Goal: Information Seeking & Learning: Learn about a topic

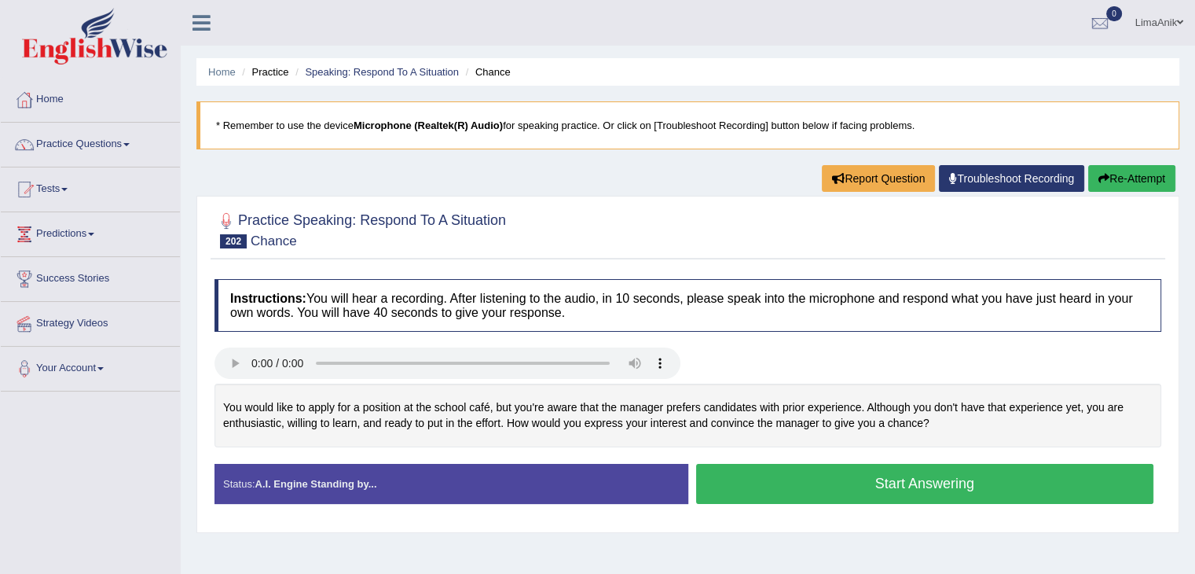
click at [825, 484] on button "Start Answering" at bounding box center [925, 484] width 458 height 40
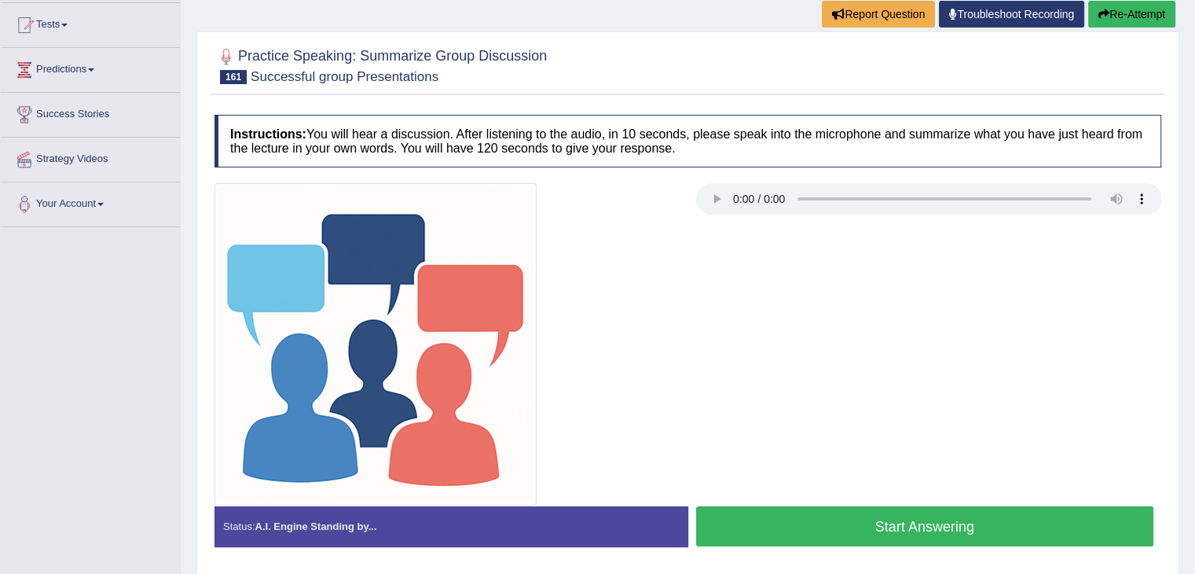
scroll to position [173, 0]
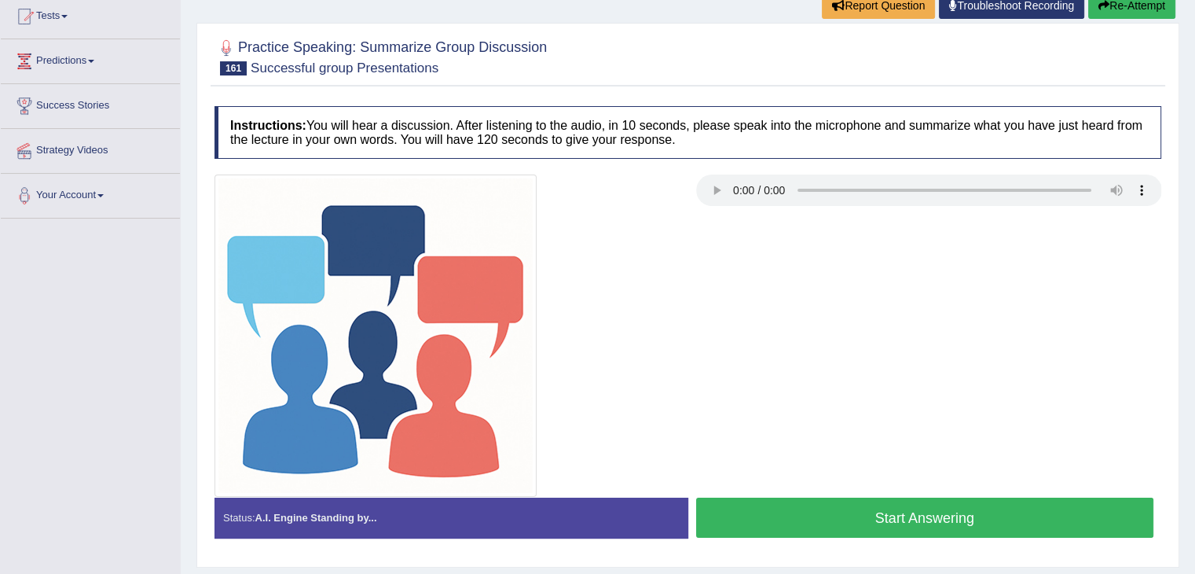
click at [908, 513] on button "Start Answering" at bounding box center [925, 517] width 458 height 40
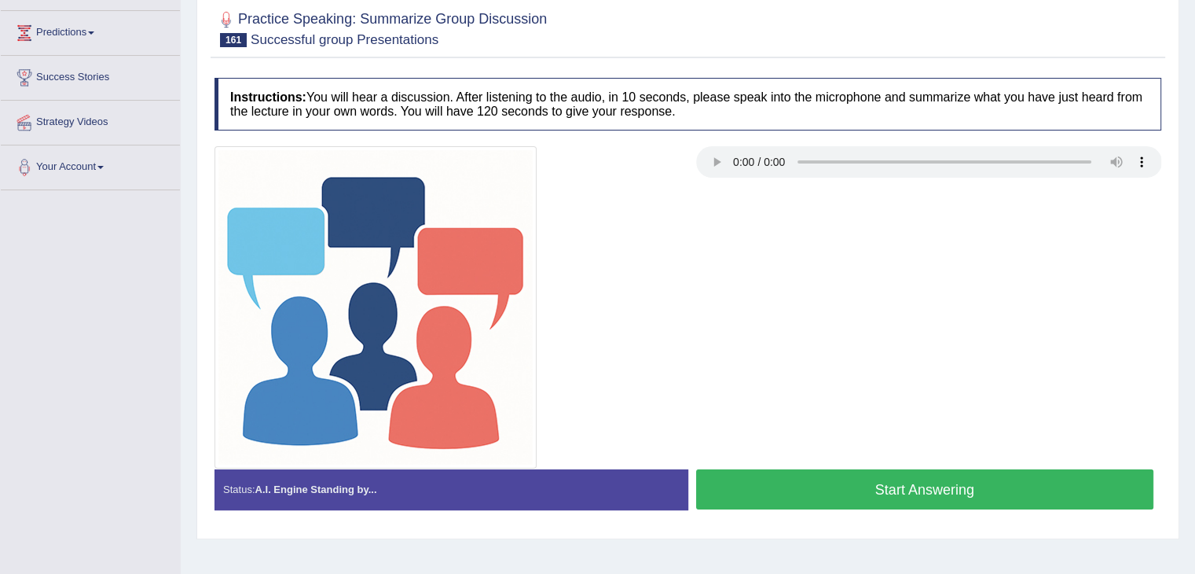
scroll to position [251, 0]
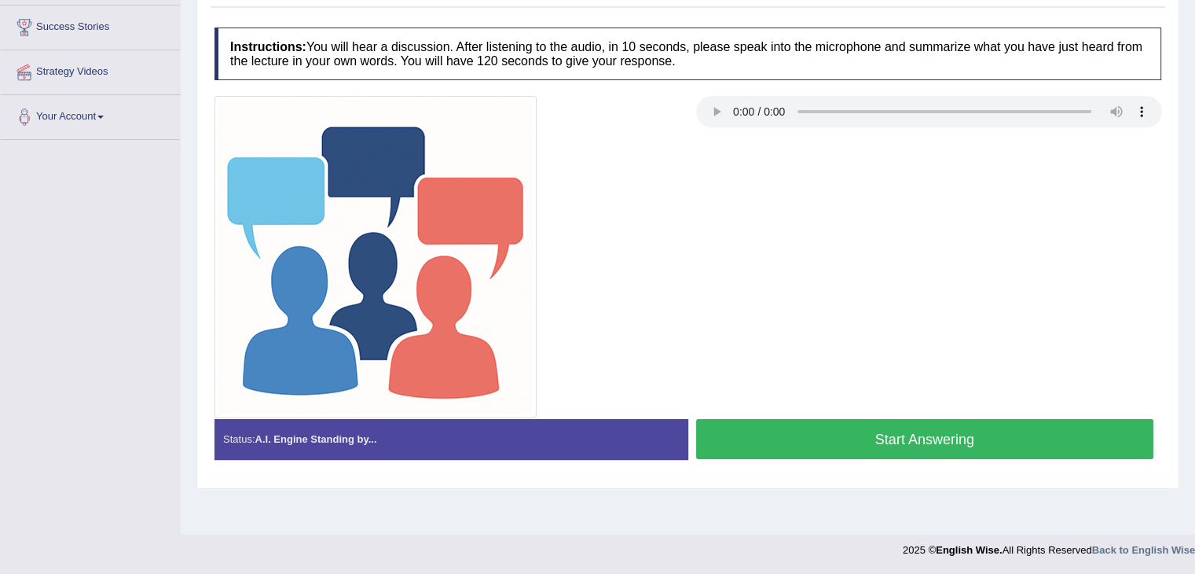
click at [938, 435] on button "Start Answering" at bounding box center [925, 439] width 458 height 40
click at [824, 428] on button "Start Answering" at bounding box center [925, 439] width 458 height 40
click at [919, 447] on button "Start Answering" at bounding box center [925, 439] width 458 height 40
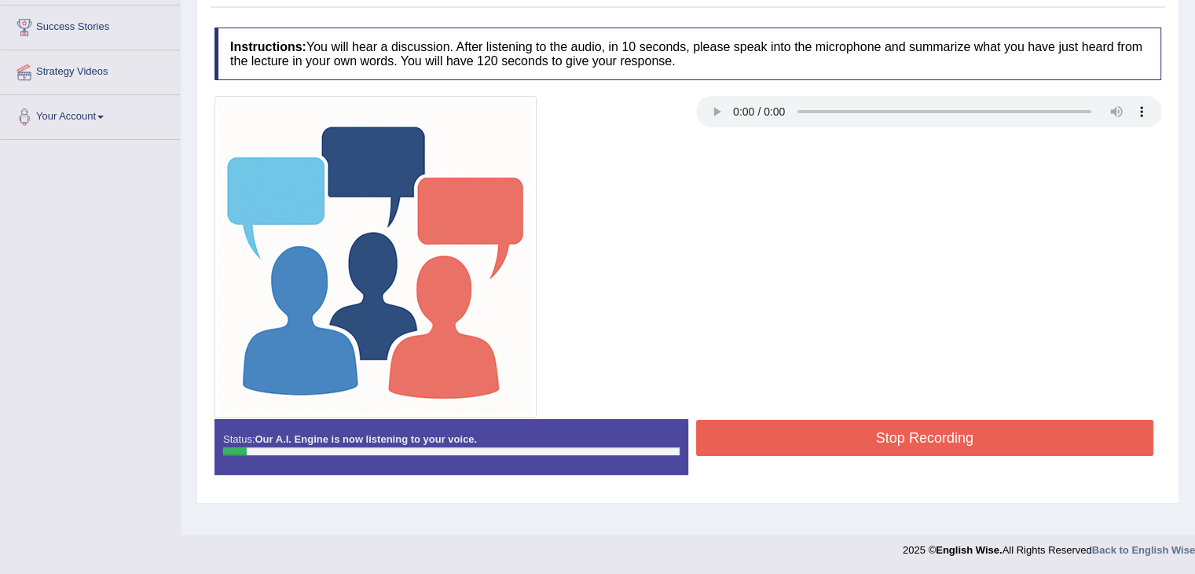
click at [929, 363] on div at bounding box center [688, 257] width 963 height 322
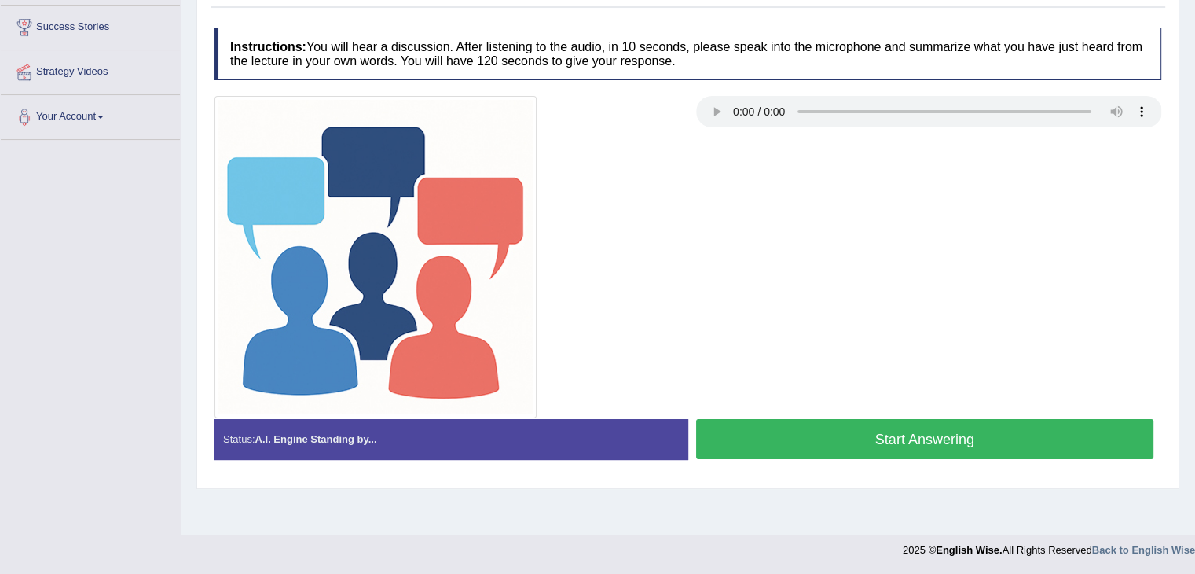
click at [861, 424] on button "Start Answering" at bounding box center [925, 439] width 458 height 40
click at [831, 418] on div "Created with Highcharts 7.1.2 Great Too slow Too fast Time Speech pace meter: 0…" at bounding box center [929, 418] width 482 height 1
click at [835, 428] on button "Start Answering" at bounding box center [925, 439] width 458 height 40
click at [864, 444] on button "Start Answering" at bounding box center [925, 439] width 458 height 40
click at [868, 442] on button "Start Answering" at bounding box center [925, 439] width 458 height 40
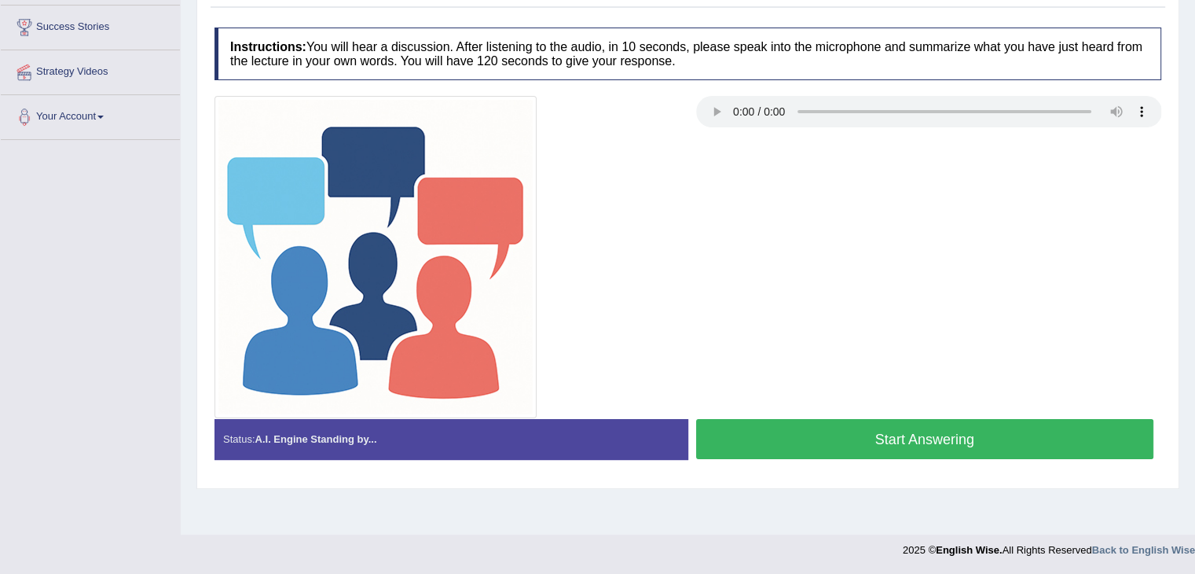
click at [816, 445] on button "Start Answering" at bounding box center [925, 439] width 458 height 40
click at [864, 419] on button "Start Answering" at bounding box center [925, 439] width 458 height 40
click at [904, 441] on button "Start Answering" at bounding box center [925, 439] width 458 height 40
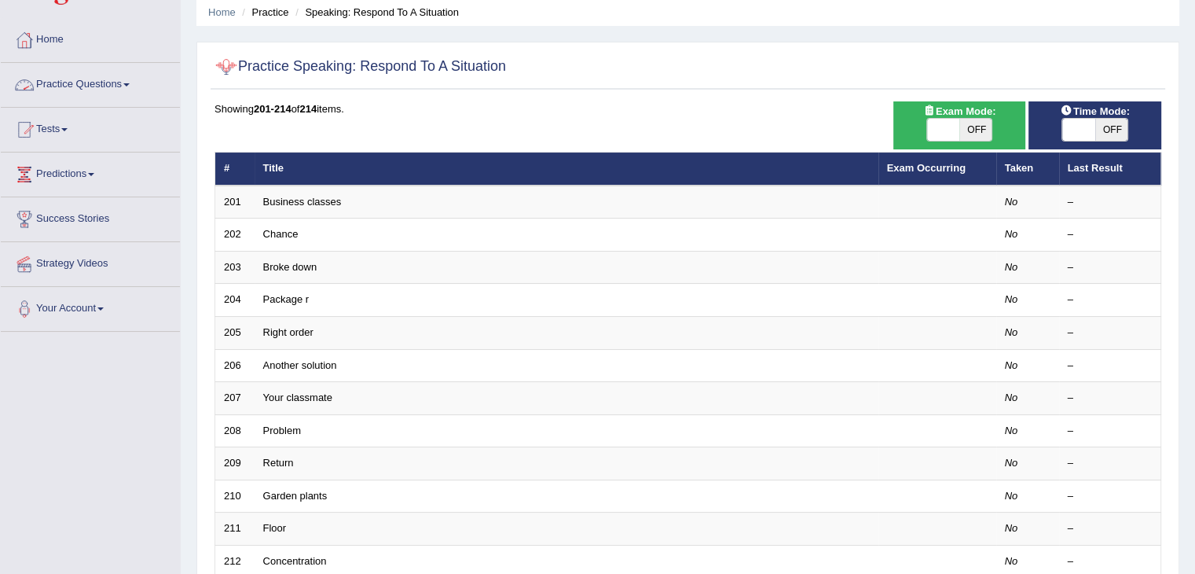
click at [59, 75] on link "Practice Questions" at bounding box center [90, 82] width 179 height 39
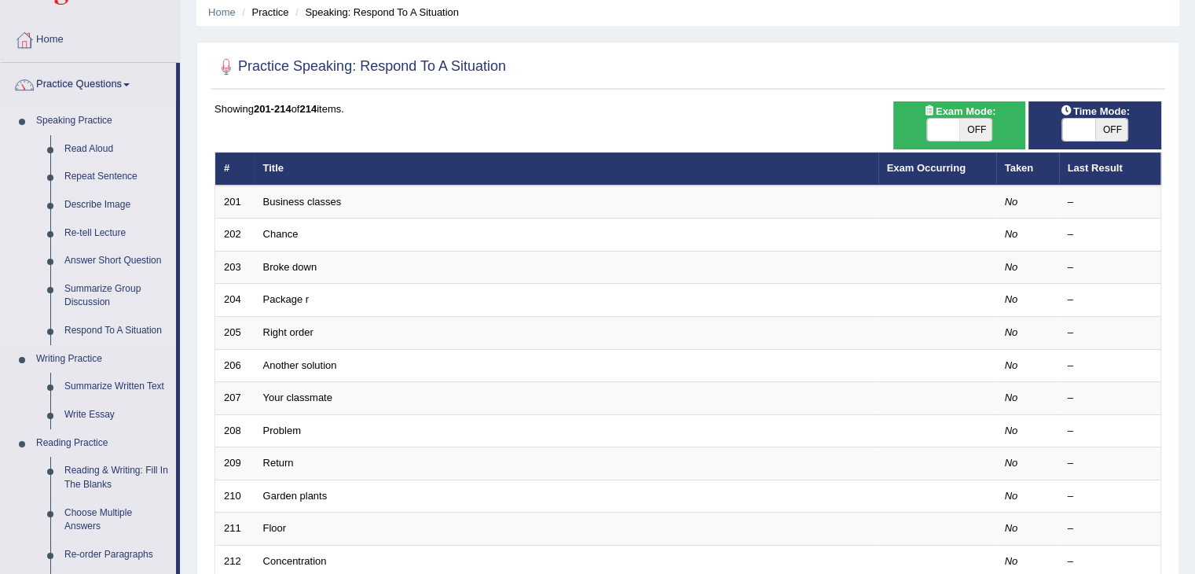
click at [91, 231] on link "Re-tell Lecture" at bounding box center [116, 233] width 119 height 28
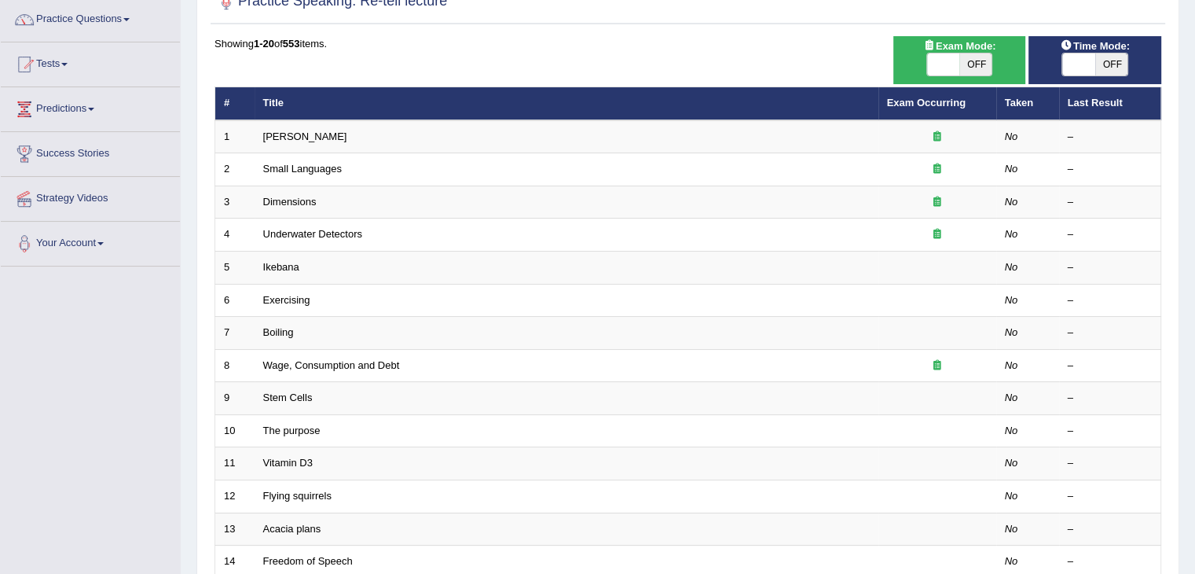
scroll to position [160, 0]
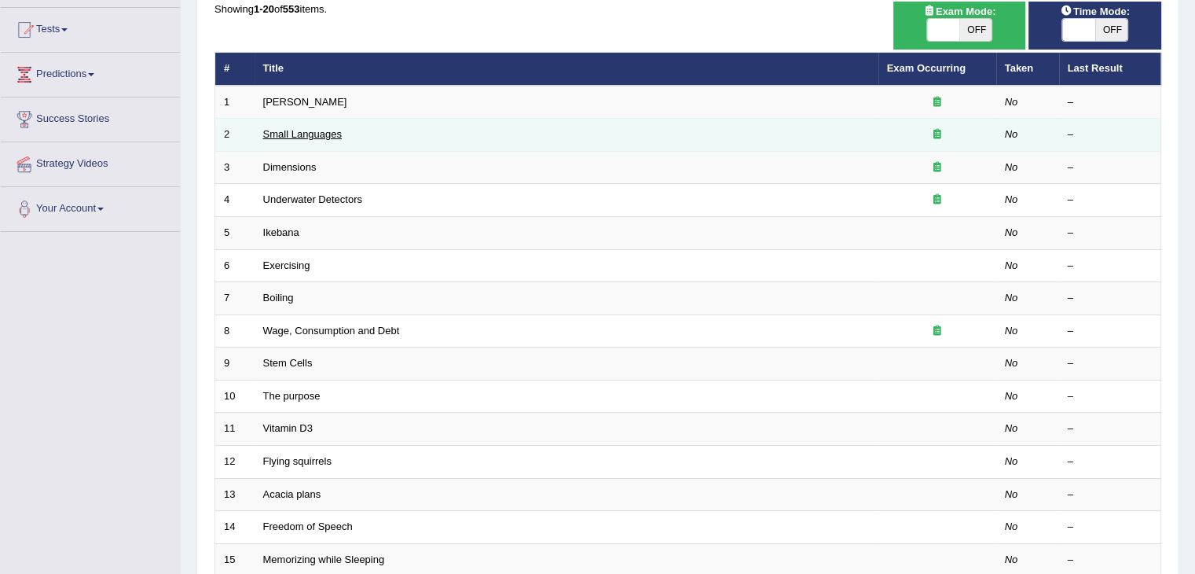
click at [309, 130] on link "Small Languages" at bounding box center [302, 134] width 79 height 12
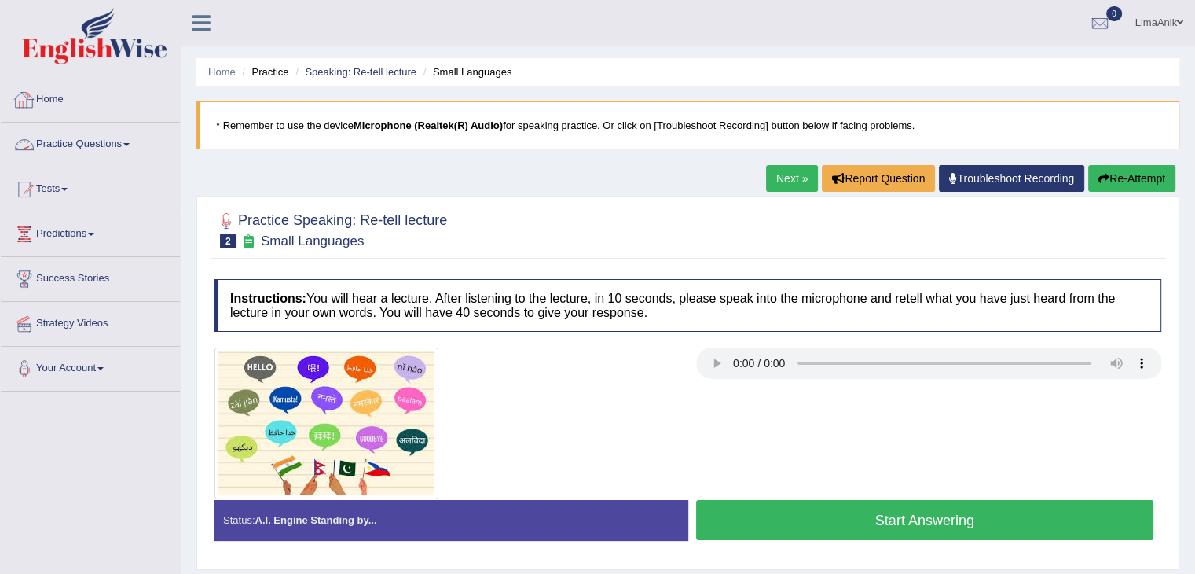
click at [57, 141] on link "Practice Questions" at bounding box center [90, 142] width 179 height 39
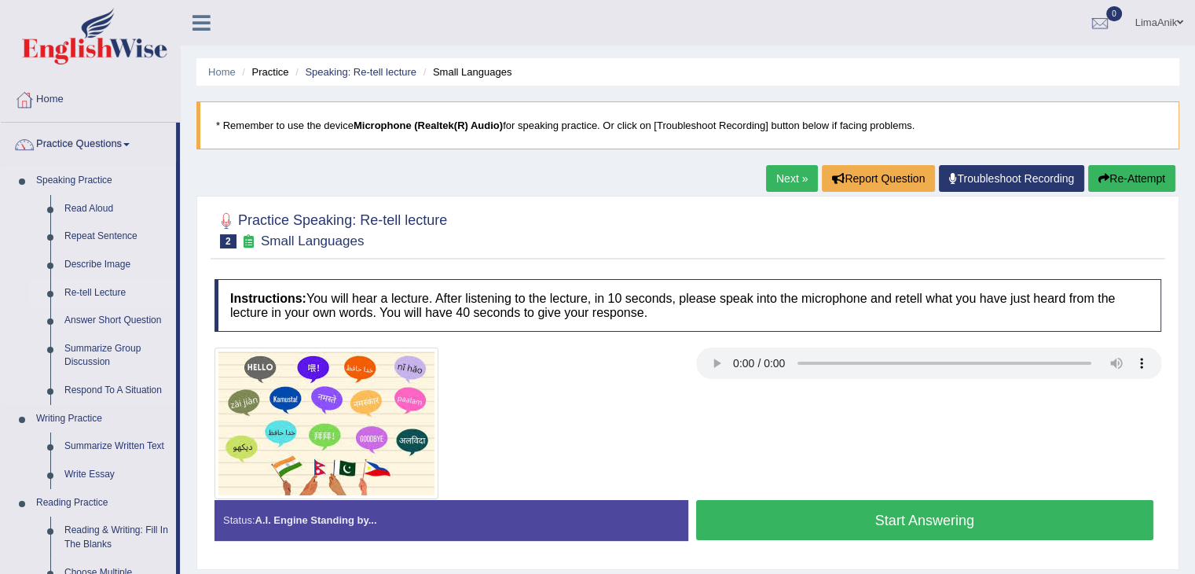
click at [91, 290] on link "Re-tell Lecture" at bounding box center [116, 293] width 119 height 28
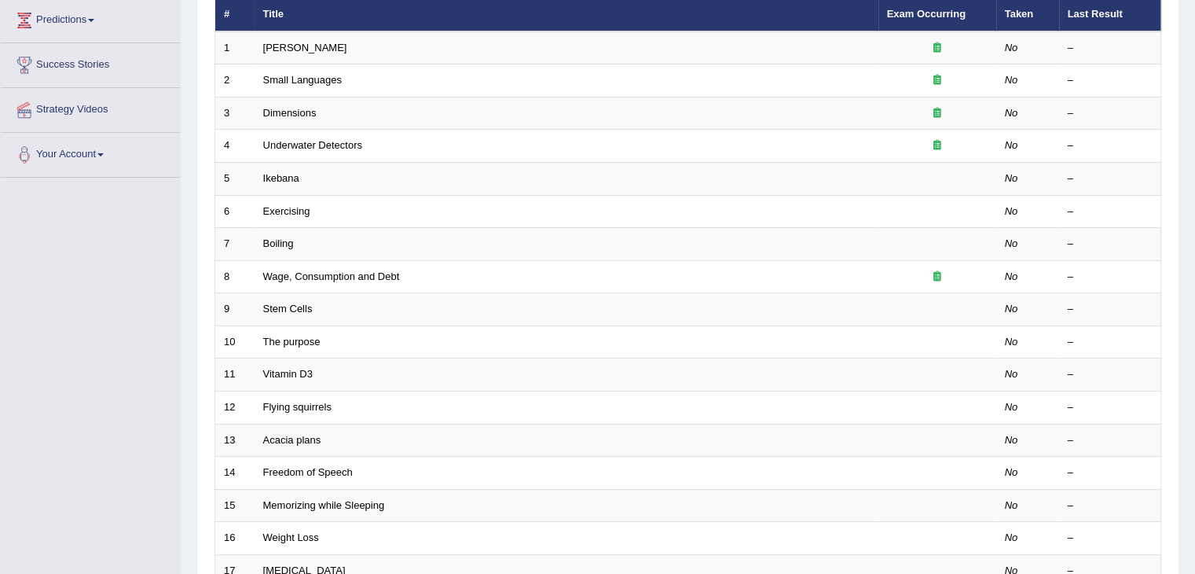
scroll to position [462, 0]
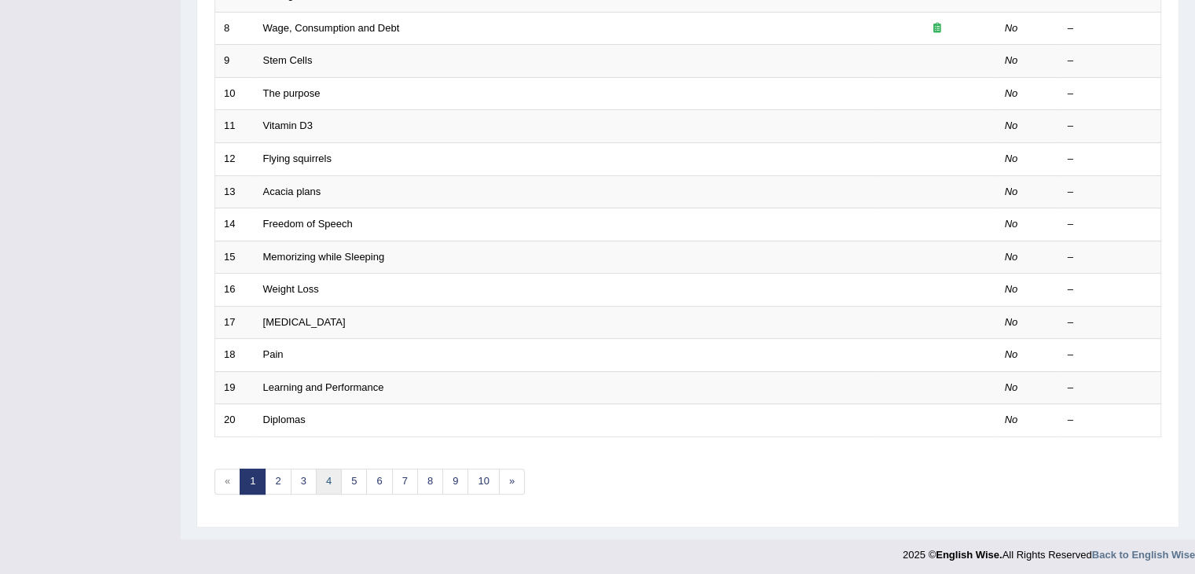
click at [333, 475] on link "4" at bounding box center [329, 481] width 26 height 26
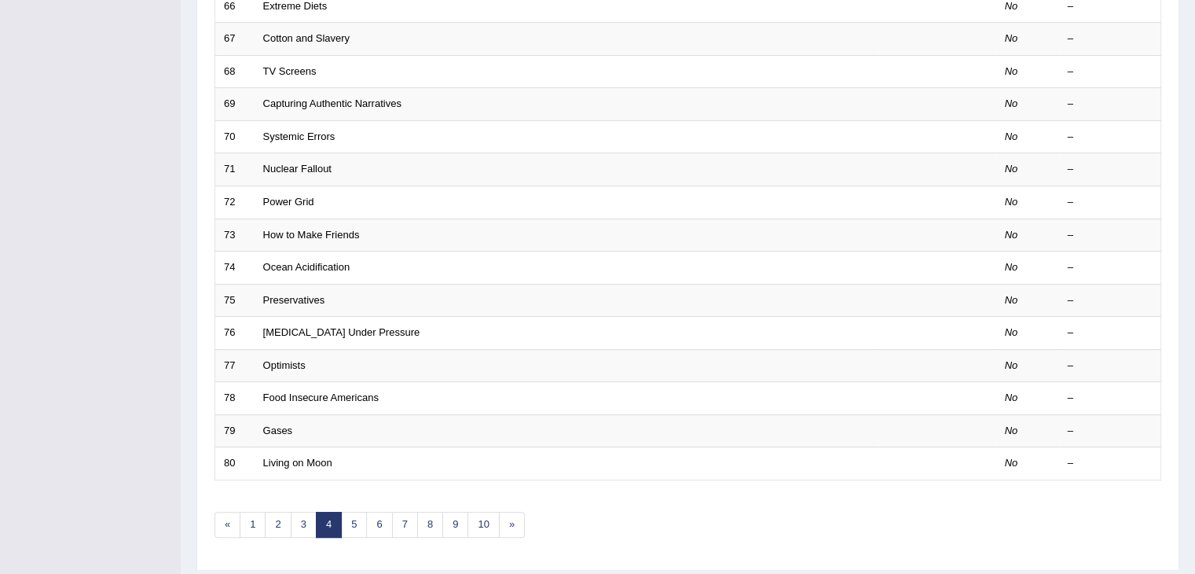
scroll to position [453, 0]
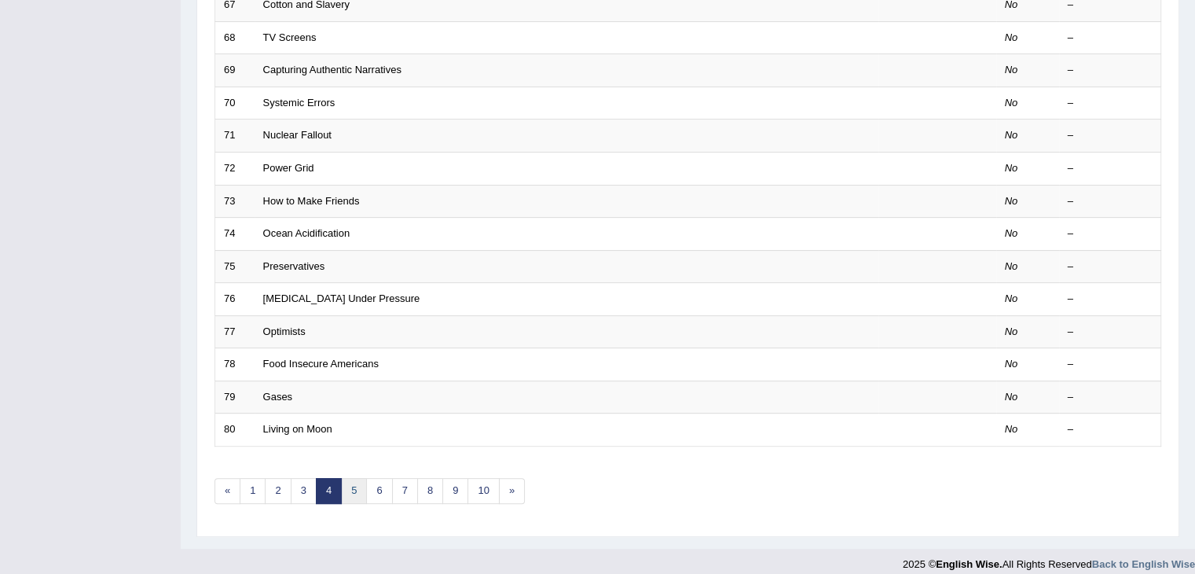
click at [350, 488] on link "5" at bounding box center [354, 491] width 26 height 26
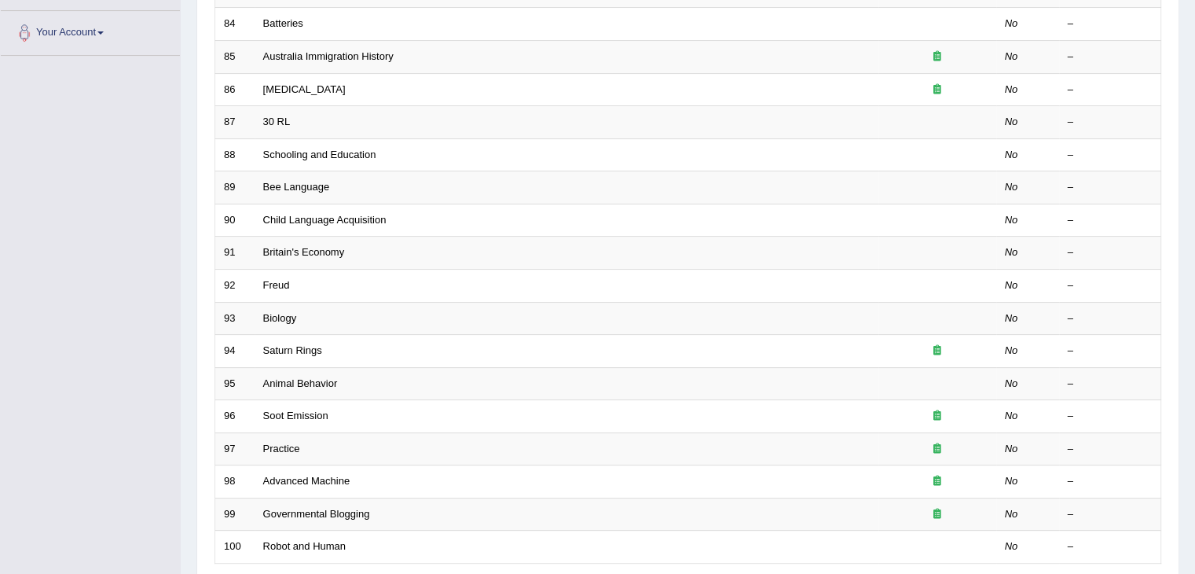
scroll to position [409, 0]
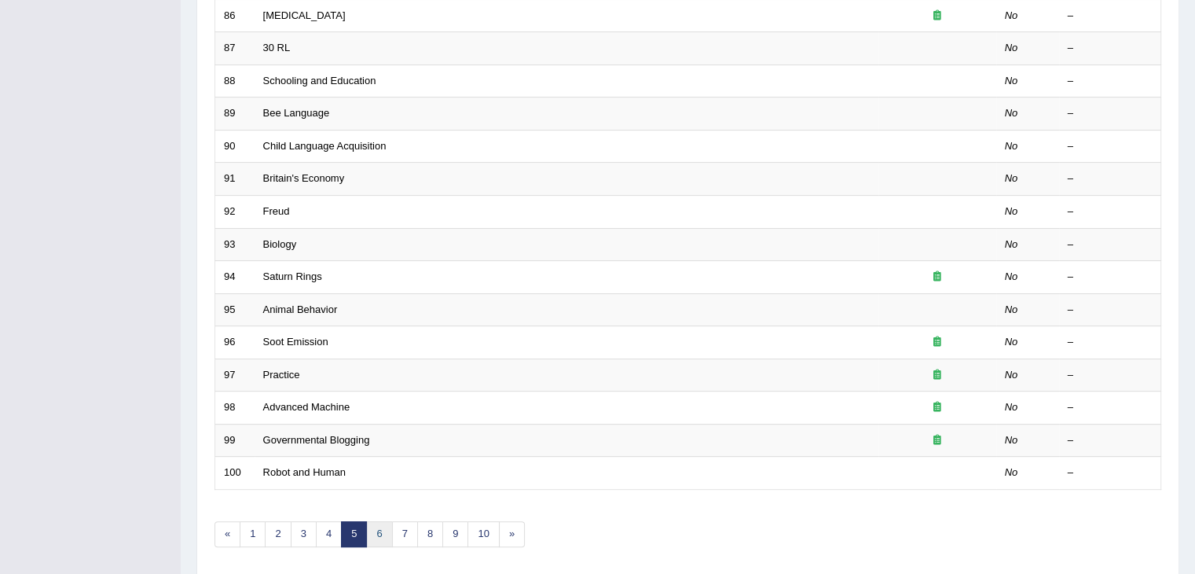
click at [374, 538] on link "6" at bounding box center [379, 534] width 26 height 26
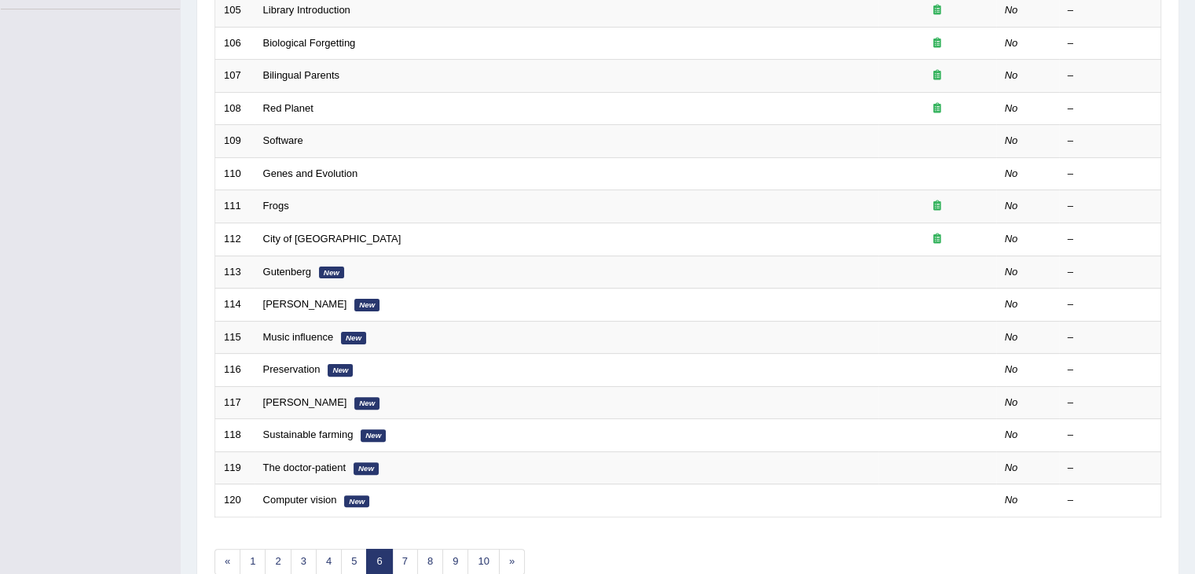
scroll to position [409, 0]
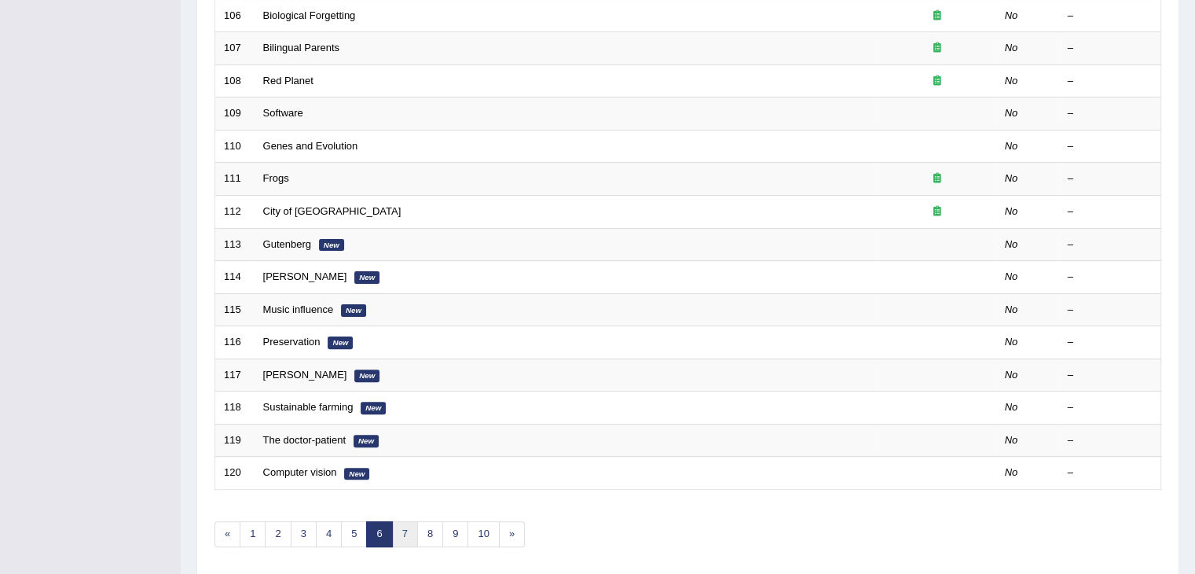
click at [408, 523] on link "7" at bounding box center [405, 534] width 26 height 26
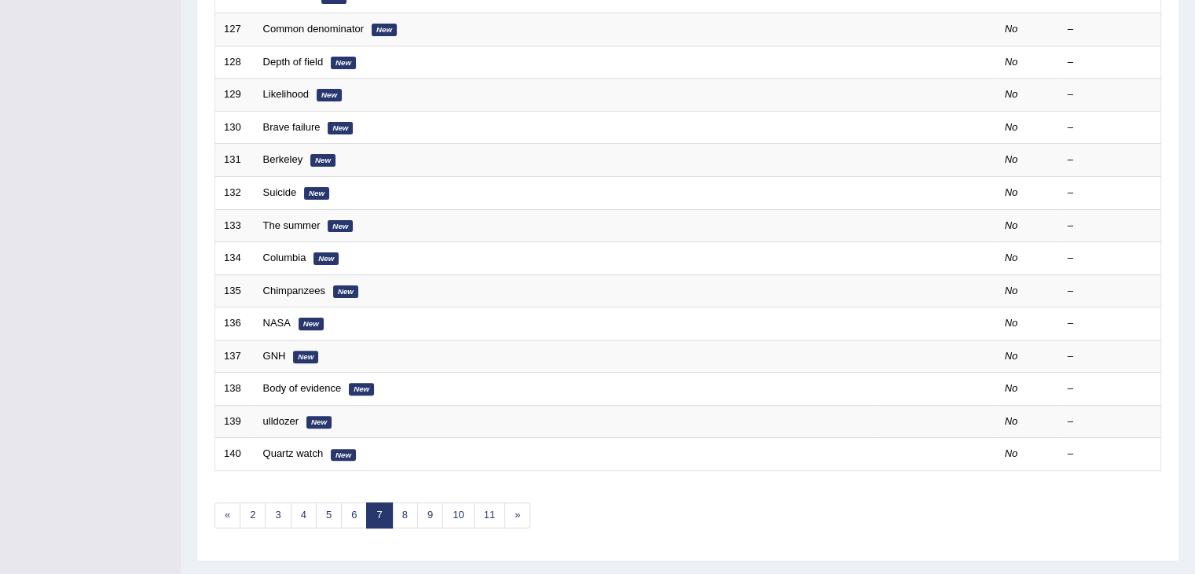
scroll to position [35, 0]
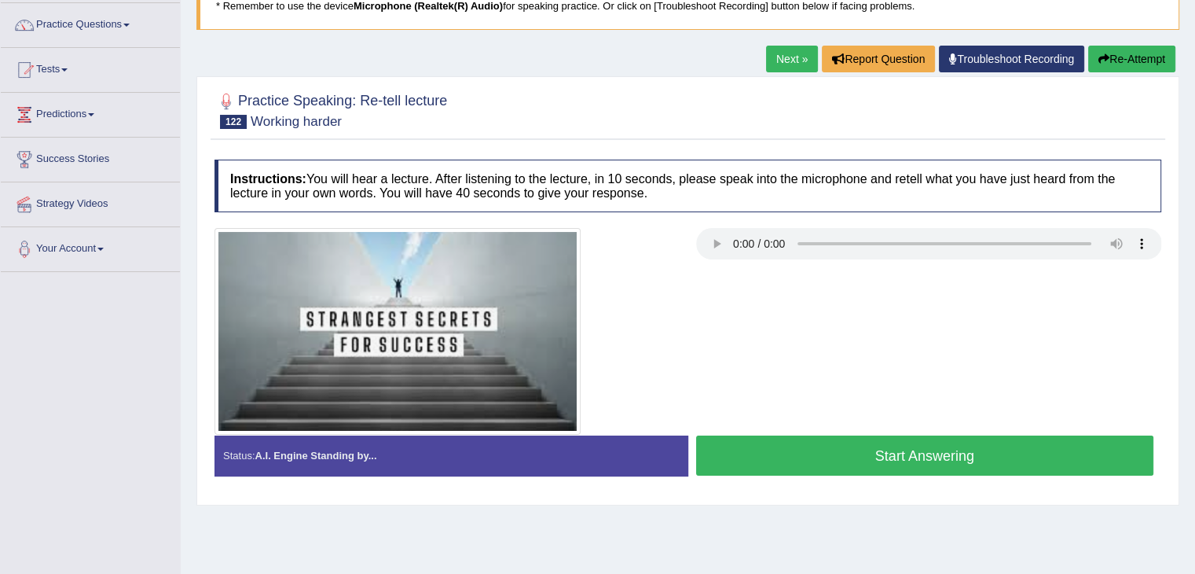
scroll to position [137, 0]
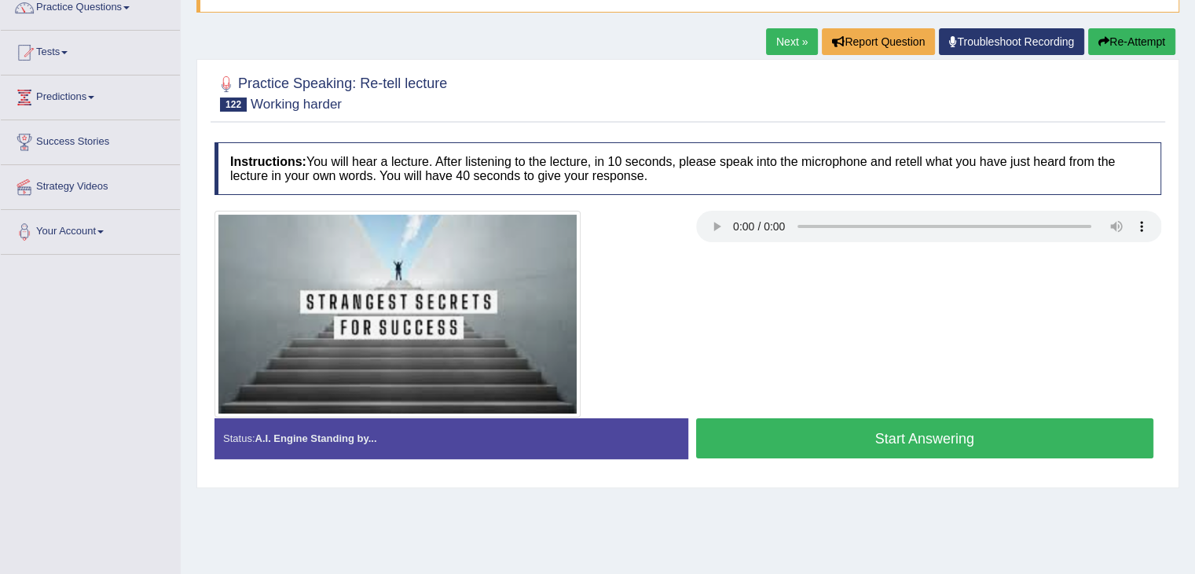
click at [906, 437] on button "Start Answering" at bounding box center [925, 438] width 458 height 40
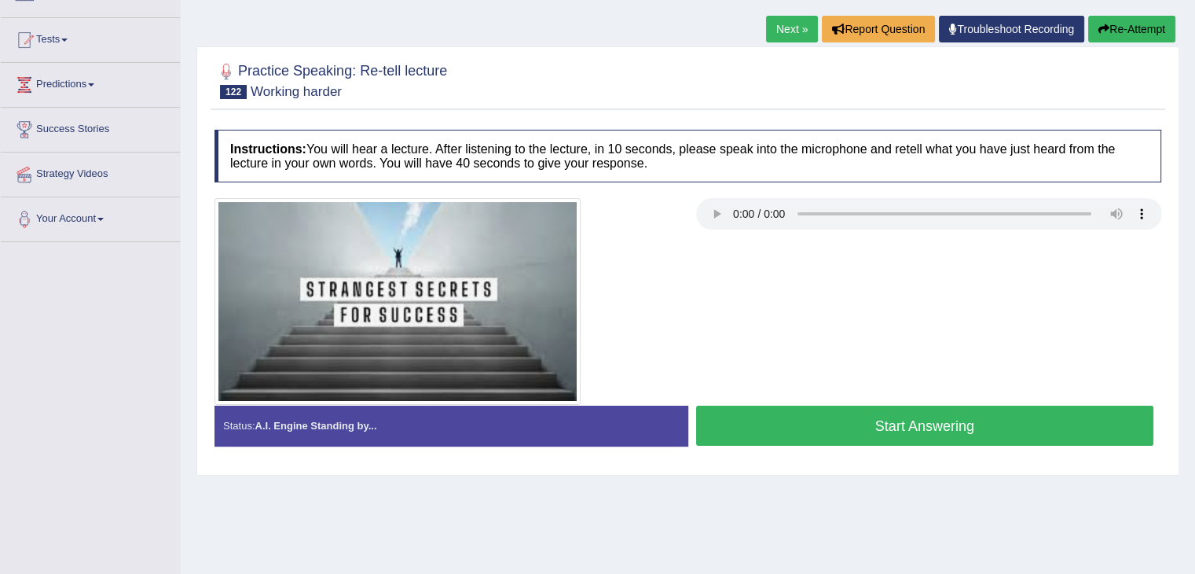
scroll to position [137, 0]
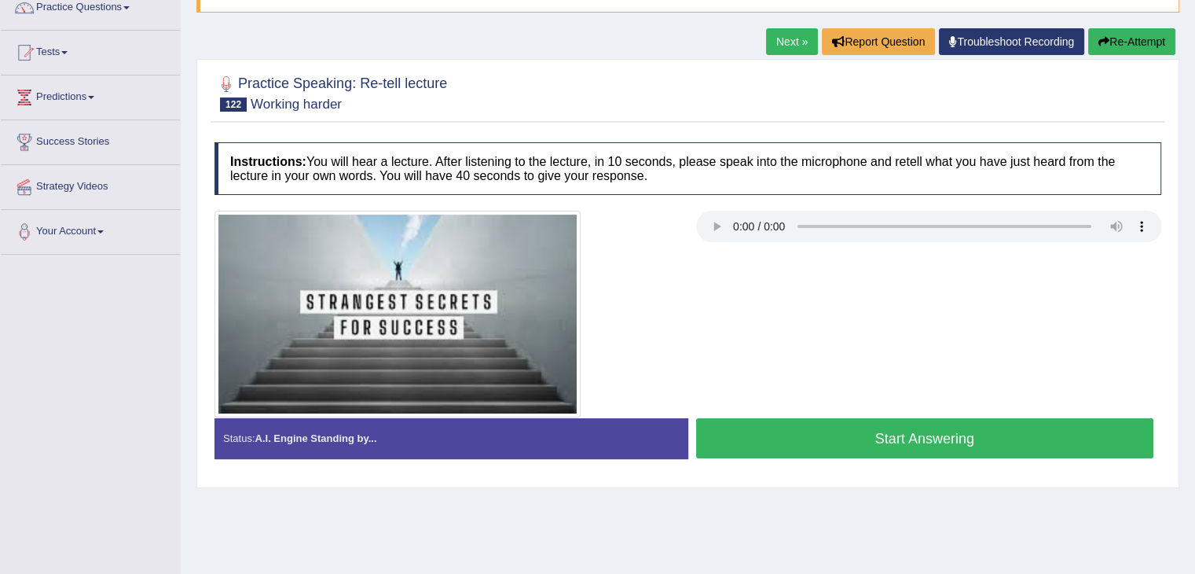
click at [985, 429] on button "Start Answering" at bounding box center [925, 438] width 458 height 40
click at [854, 446] on button "Start Answering" at bounding box center [925, 438] width 458 height 40
click at [868, 450] on button "Start Answering" at bounding box center [925, 438] width 458 height 40
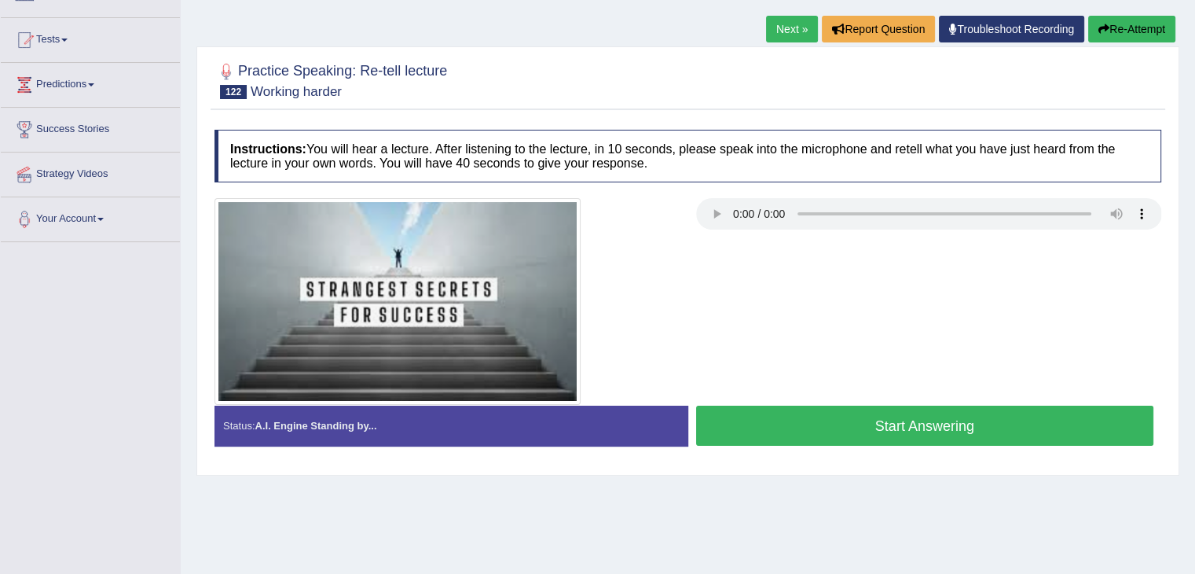
scroll to position [137, 0]
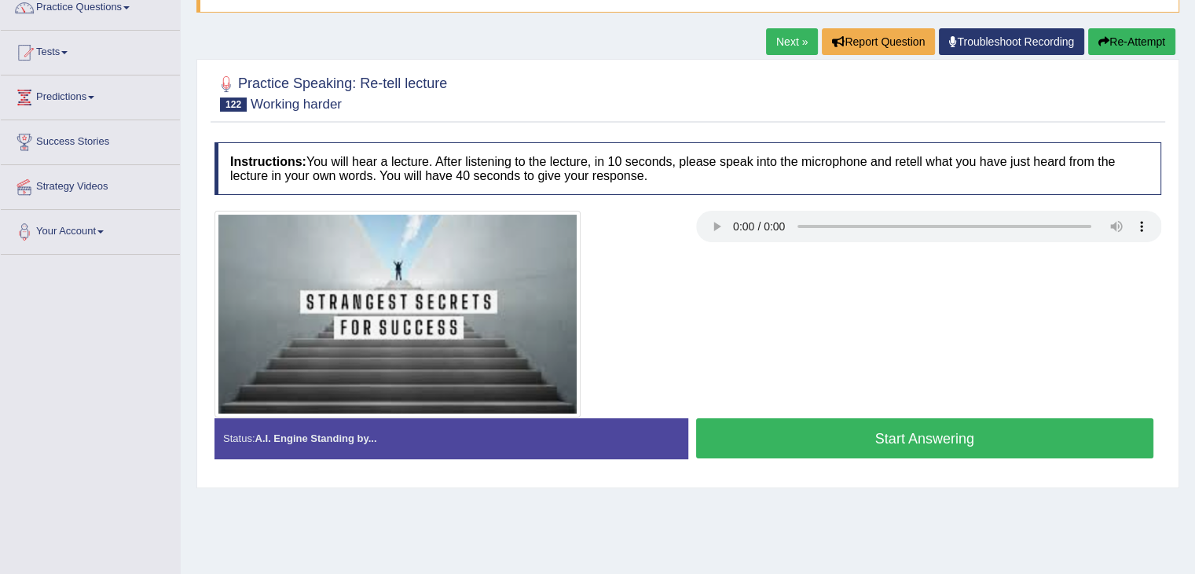
click at [895, 431] on button "Start Answering" at bounding box center [925, 438] width 458 height 40
click at [846, 437] on button "Start Answering" at bounding box center [925, 438] width 458 height 40
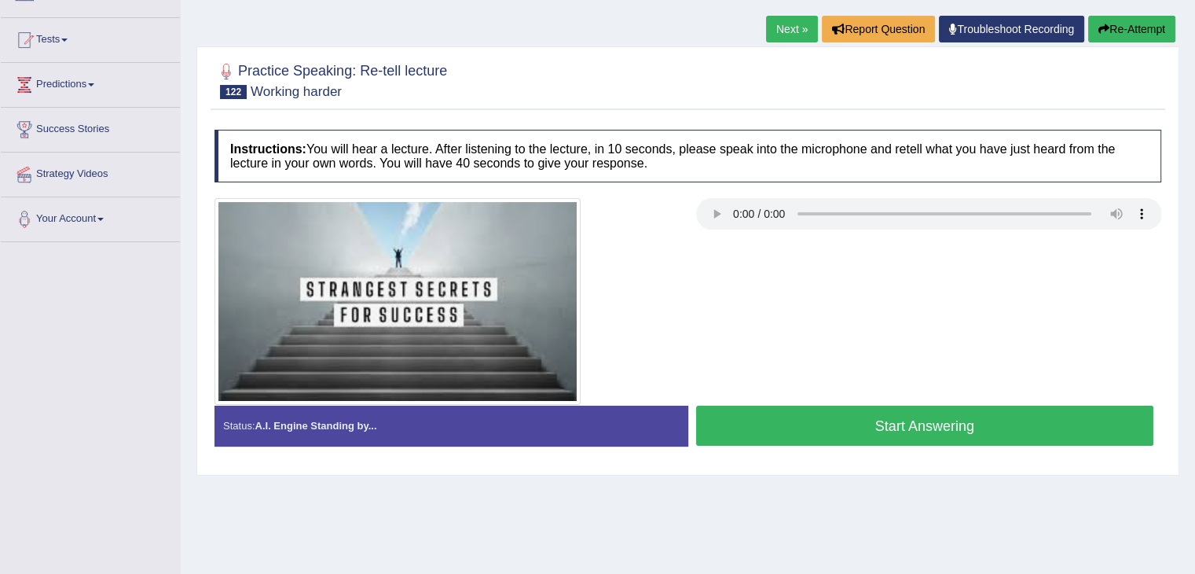
scroll to position [137, 0]
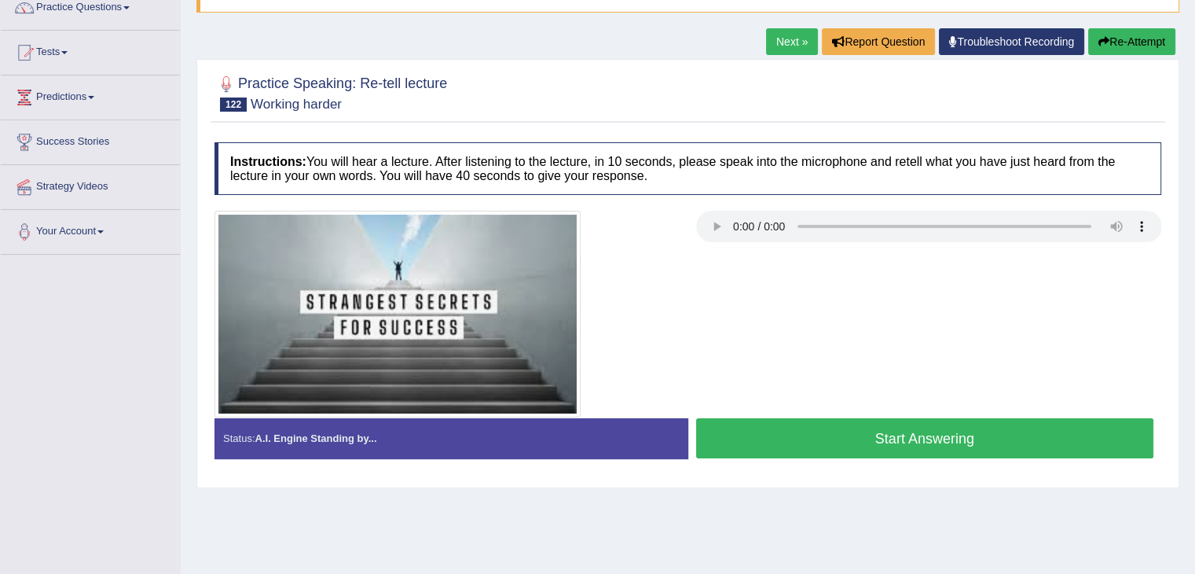
click at [810, 418] on button "Start Answering" at bounding box center [925, 438] width 458 height 40
click at [811, 441] on button "Start Answering" at bounding box center [925, 438] width 458 height 40
click at [859, 449] on button "Start Answering" at bounding box center [925, 438] width 458 height 40
click at [842, 457] on div "Start Answering" at bounding box center [925, 440] width 474 height 44
click at [873, 435] on button "Start Answering" at bounding box center [925, 438] width 458 height 40
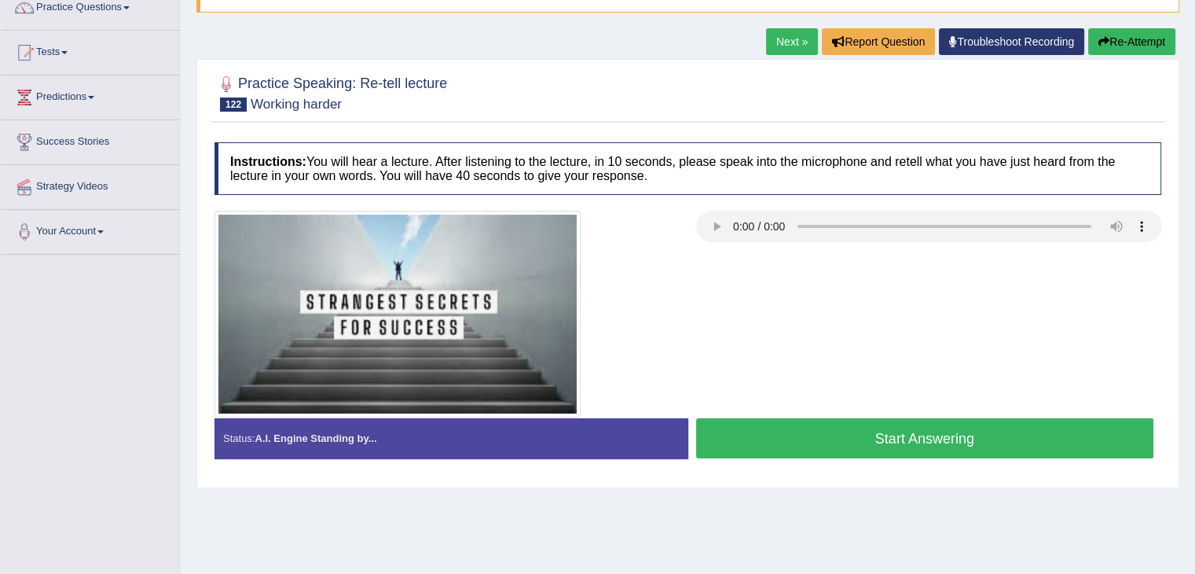
click at [804, 424] on button "Start Answering" at bounding box center [925, 438] width 458 height 40
click at [893, 438] on button "Start Answering" at bounding box center [925, 438] width 458 height 40
click at [832, 425] on button "Start Answering" at bounding box center [925, 438] width 458 height 40
click at [858, 441] on button "Start Answering" at bounding box center [925, 438] width 458 height 40
click at [975, 433] on button "Start Answering" at bounding box center [925, 438] width 458 height 40
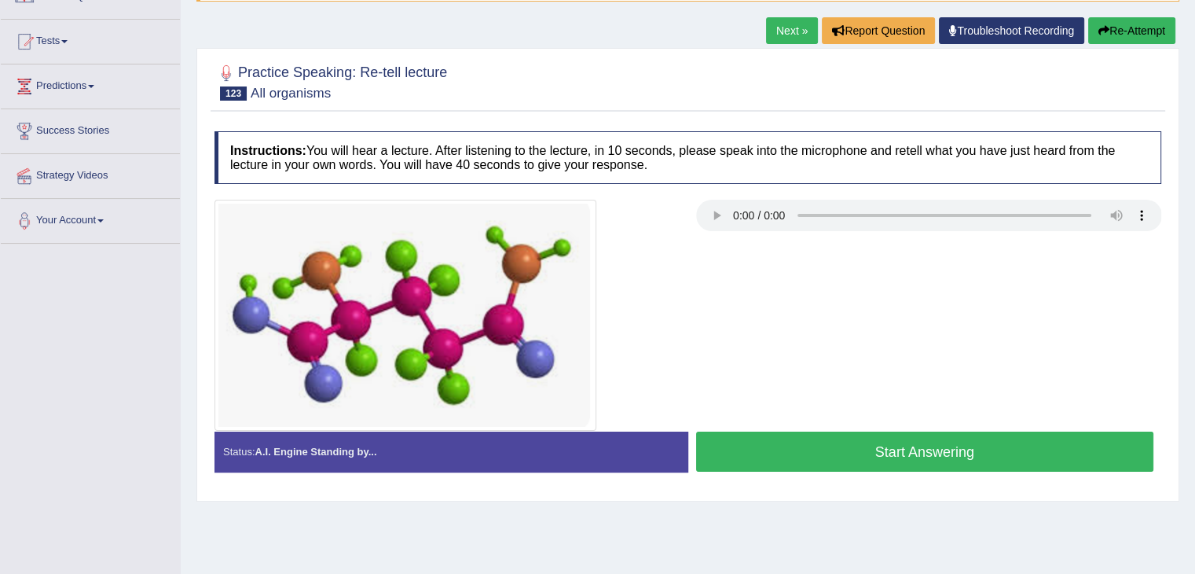
scroll to position [220, 0]
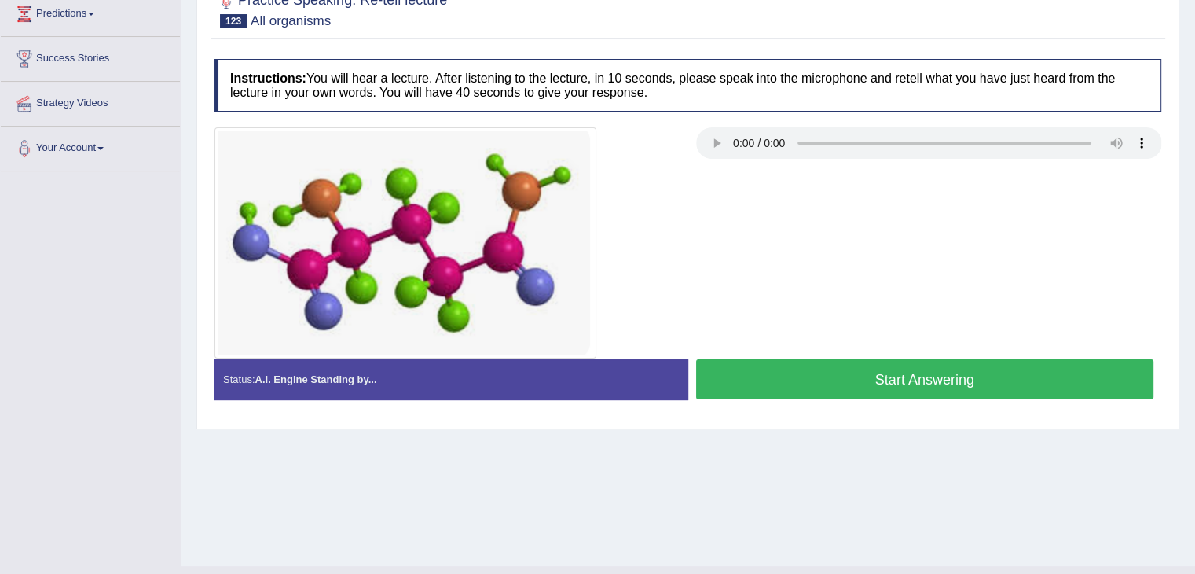
click at [940, 383] on button "Start Answering" at bounding box center [925, 379] width 458 height 40
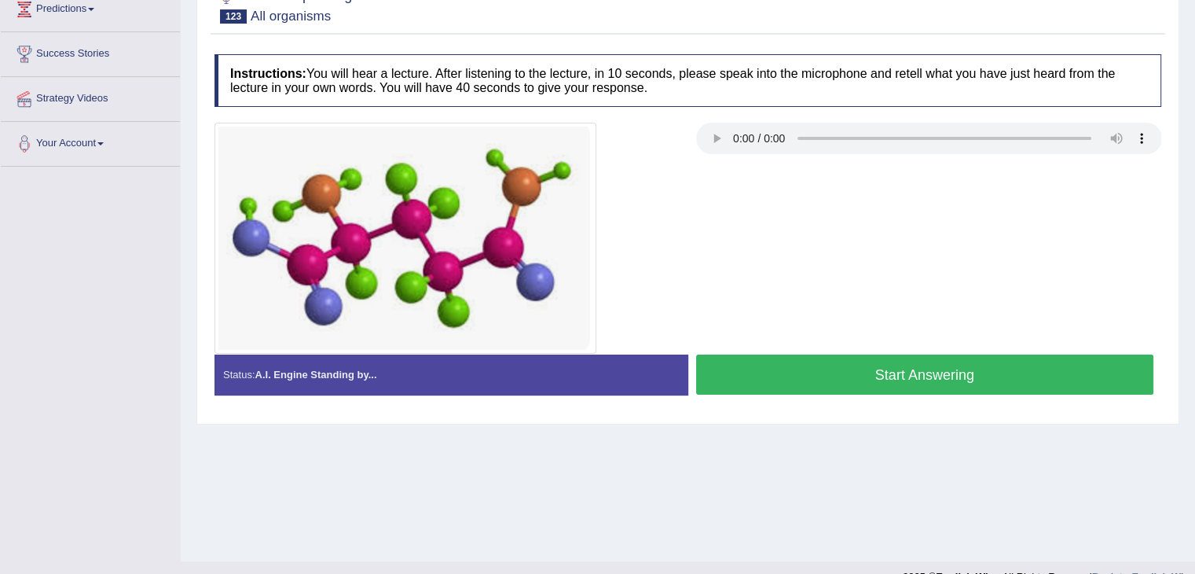
click at [963, 386] on button "Start Answering" at bounding box center [925, 374] width 458 height 40
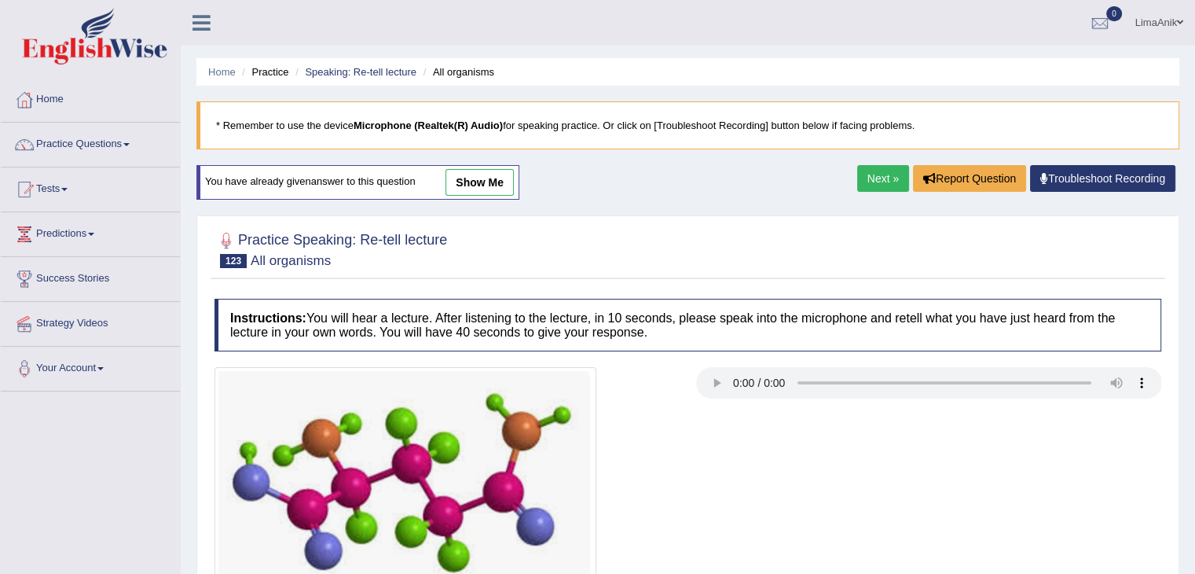
click at [479, 180] on link "show me" at bounding box center [480, 182] width 68 height 27
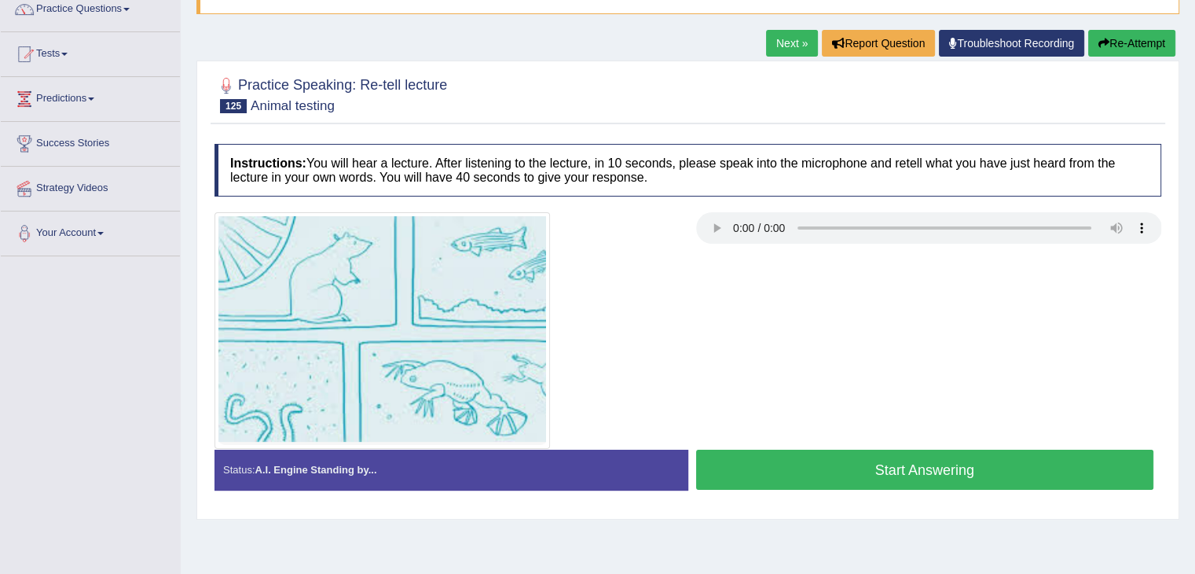
scroll to position [207, 0]
